Goal: Task Accomplishment & Management: Use online tool/utility

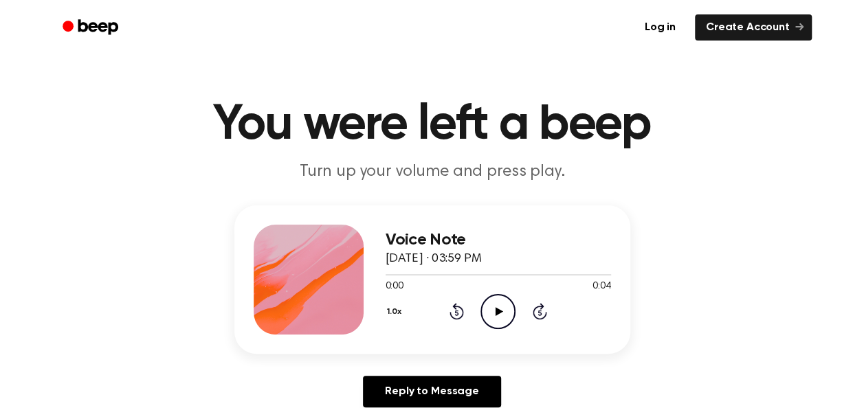
scroll to position [1, 0]
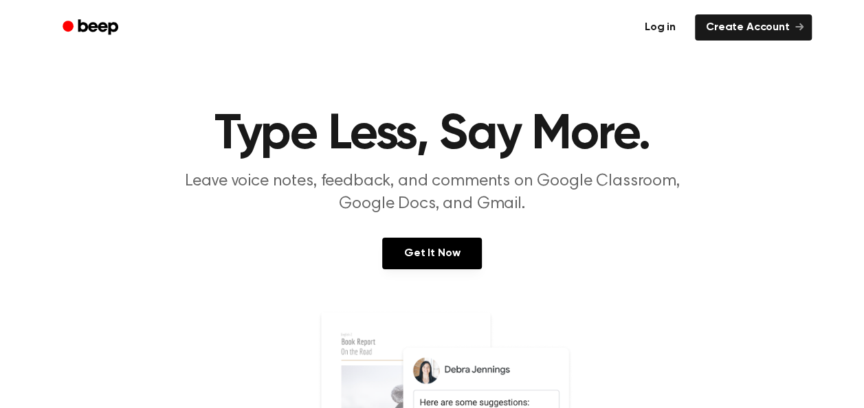
click at [686, 25] on link "Log in" at bounding box center [660, 27] width 53 height 26
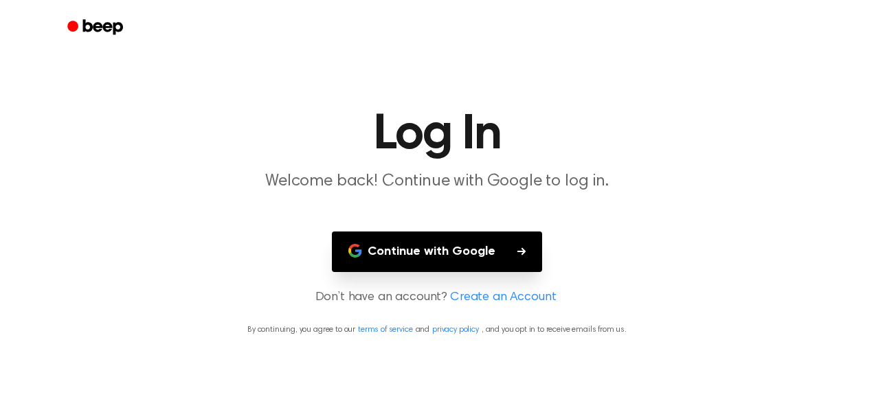
click at [445, 249] on button "Continue with Google" at bounding box center [437, 252] width 210 height 41
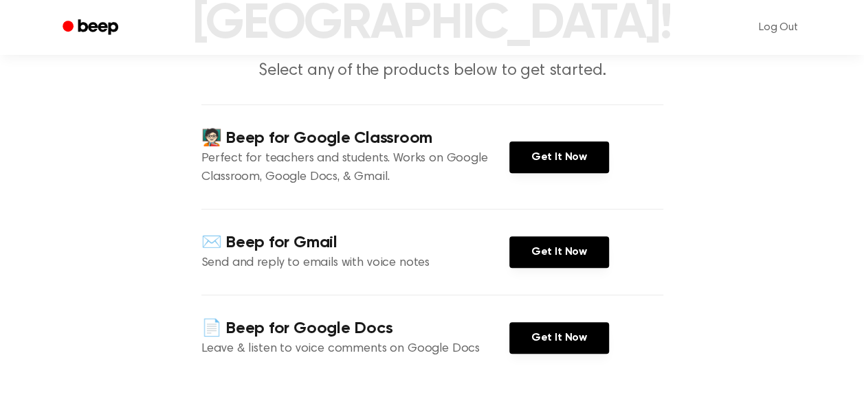
scroll to position [159, 0]
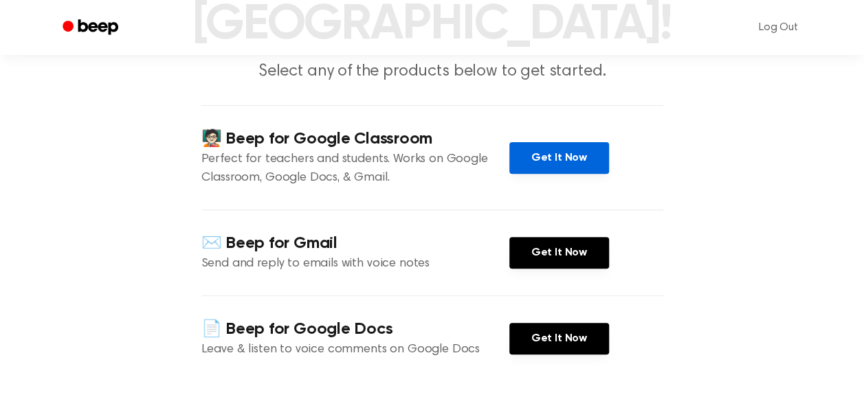
click at [555, 142] on link "Get It Now" at bounding box center [559, 158] width 100 height 32
